Goal: Task Accomplishment & Management: Manage account settings

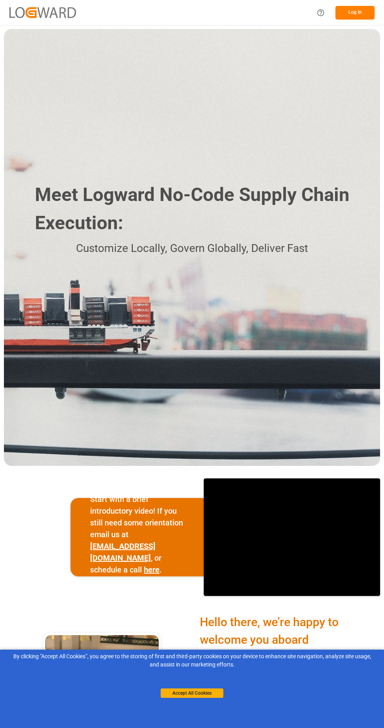
click at [211, 695] on button "Accept All Cookies" at bounding box center [192, 692] width 63 height 9
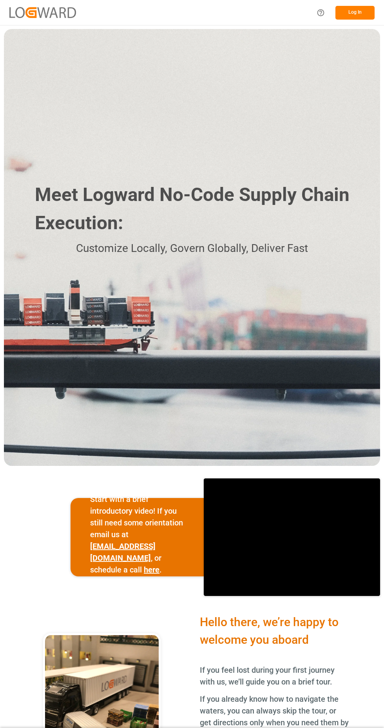
click at [364, 12] on button "Log In" at bounding box center [354, 13] width 39 height 14
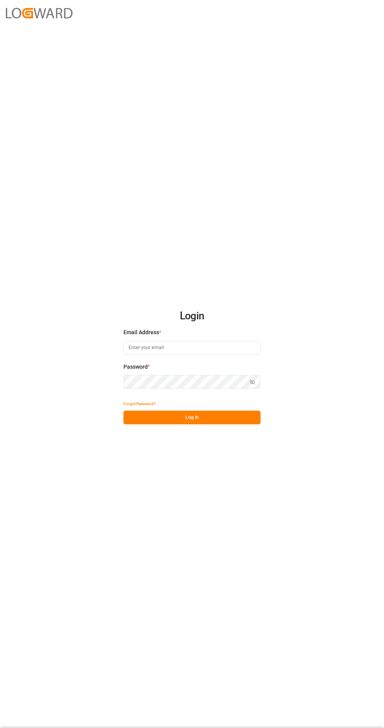
click at [202, 355] on input at bounding box center [191, 348] width 137 height 14
type input "[PERSON_NAME][EMAIL_ADDRESS][DOMAIN_NAME]"
